Goal: Obtain resource: Download file/media

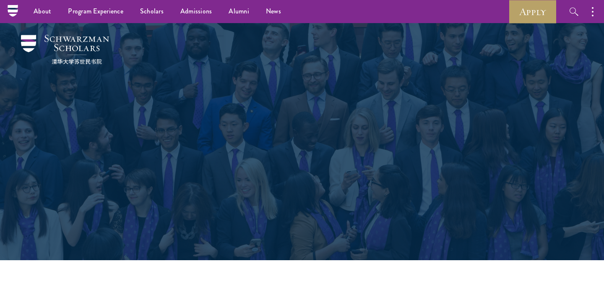
scroll to position [535, 0]
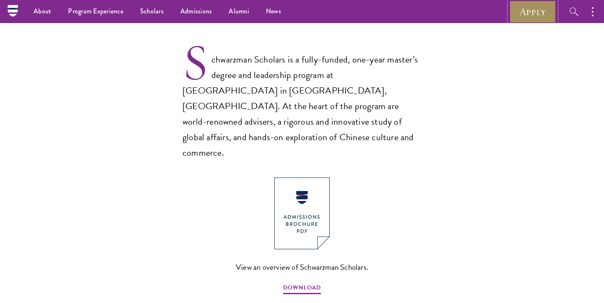
click at [525, 10] on link "Apply" at bounding box center [532, 11] width 47 height 23
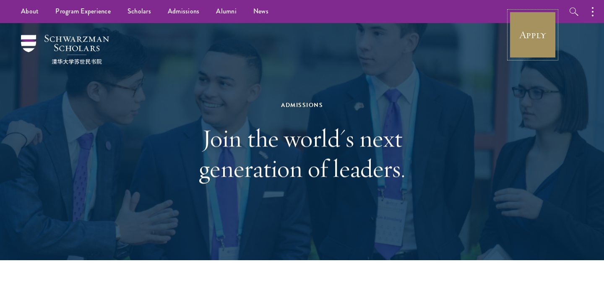
click at [530, 32] on link "Apply" at bounding box center [532, 34] width 47 height 47
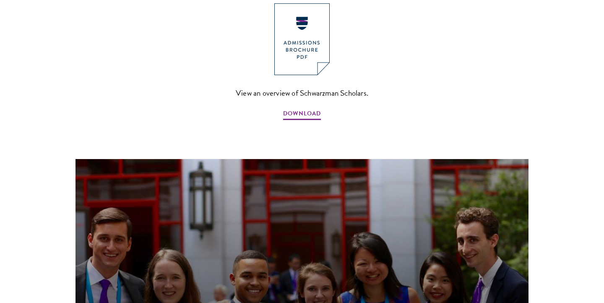
scroll to position [647, 0]
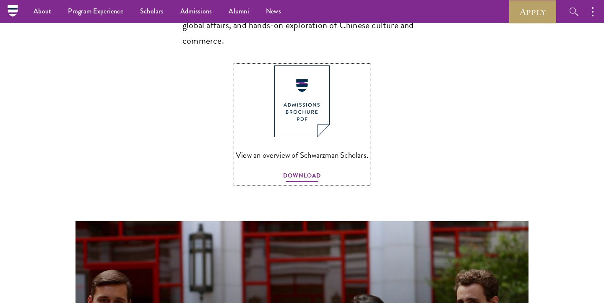
click at [309, 170] on span "DOWNLOAD" at bounding box center [302, 176] width 38 height 13
click at [43, 45] on ul "Overview Leadership Donors" at bounding box center [88, 57] width 127 height 68
click at [43, 40] on link "Overview" at bounding box center [47, 39] width 26 height 10
